Goal: Check status: Check status

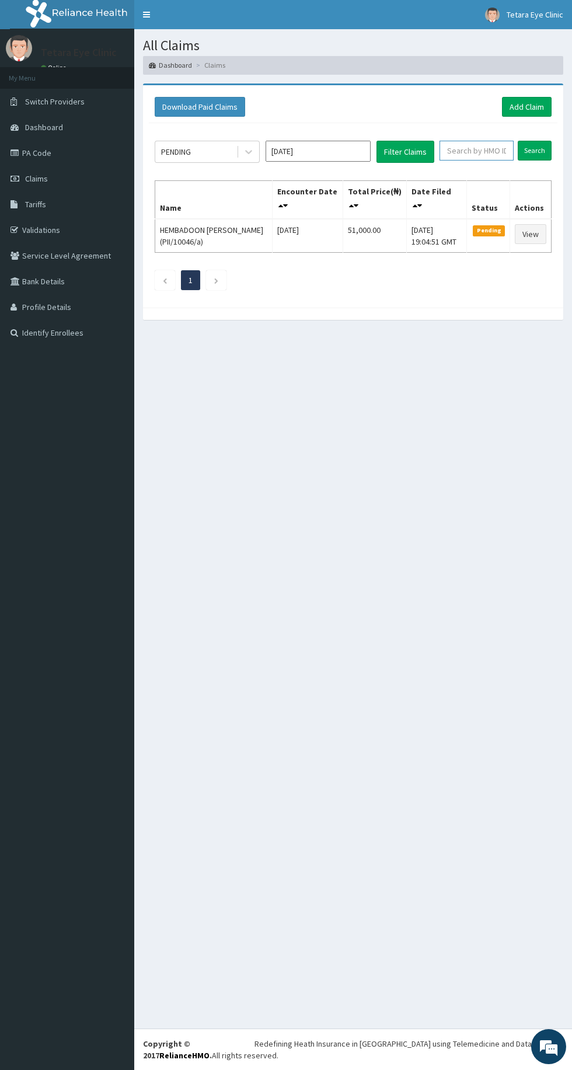
click at [465, 146] on input "text" at bounding box center [476, 151] width 74 height 20
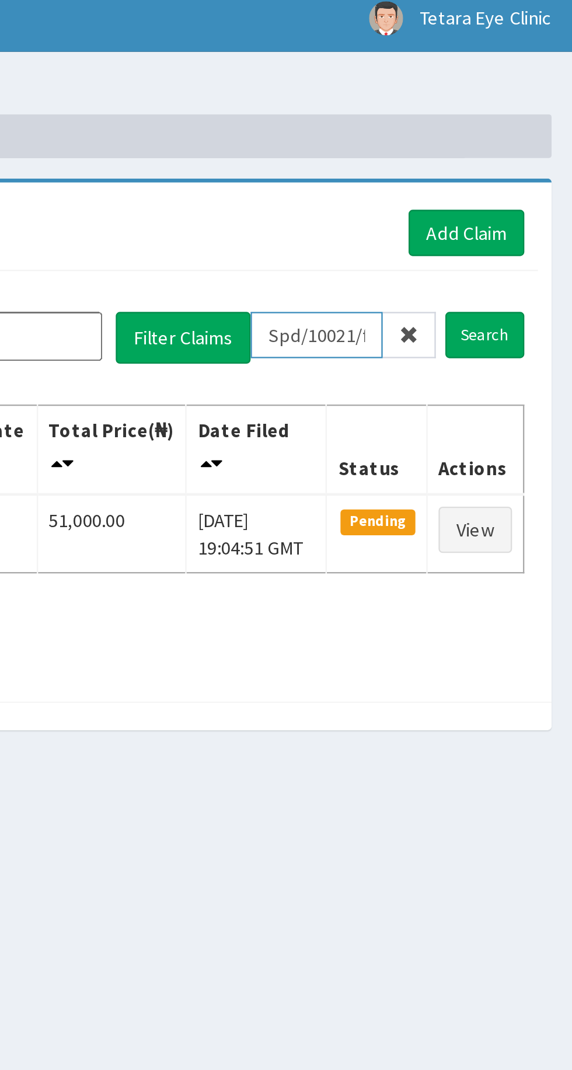
type input "Spd/10021/f"
click at [539, 151] on input "Search" at bounding box center [535, 151] width 34 height 20
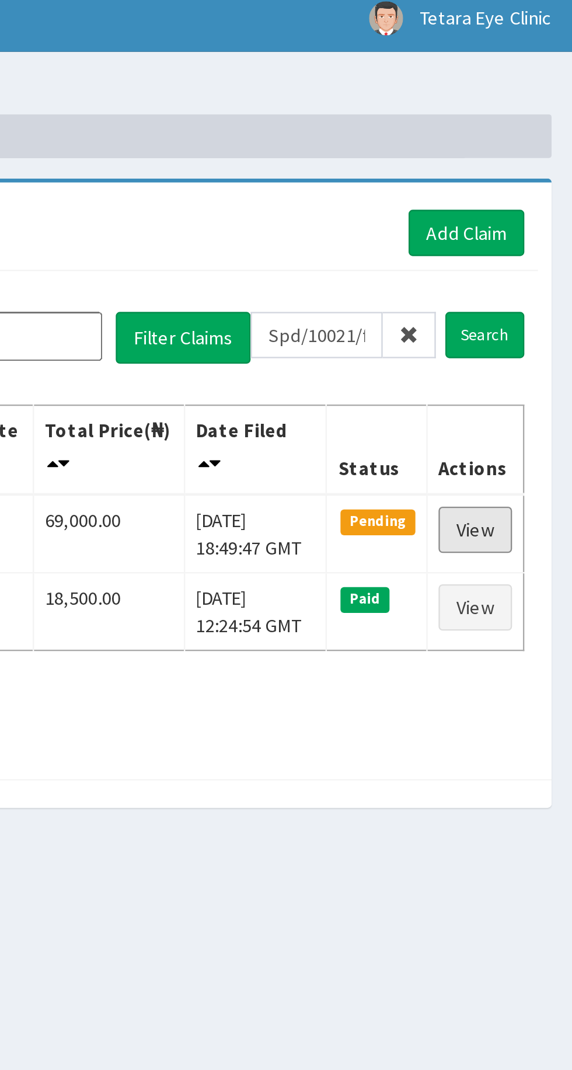
click at [532, 235] on link "View" at bounding box center [531, 234] width 32 height 20
